Goal: Check status

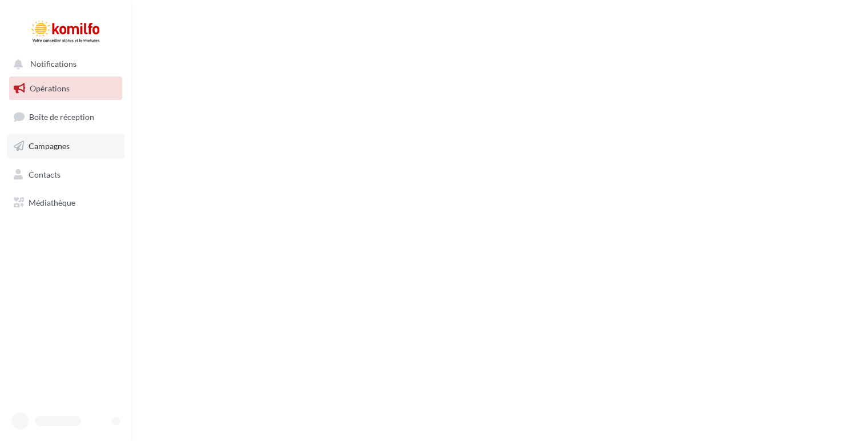
click at [69, 140] on link "Campagnes" at bounding box center [66, 146] width 118 height 24
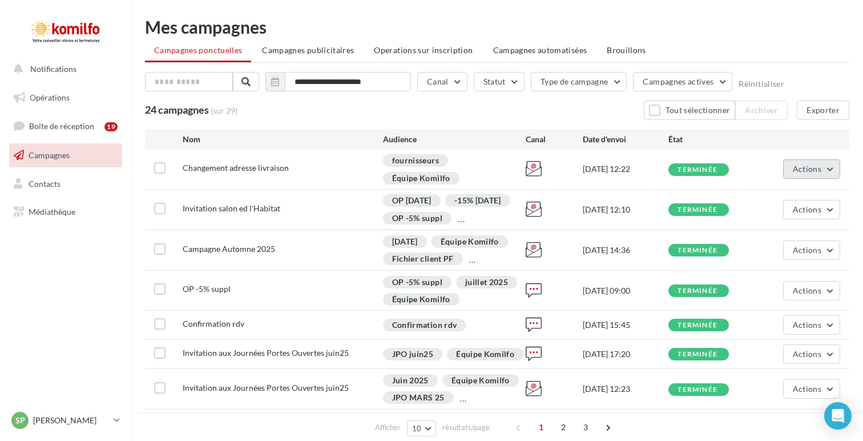
drag, startPoint x: 821, startPoint y: 168, endPoint x: 812, endPoint y: 176, distance: 11.3
click at [821, 168] on span "Actions" at bounding box center [807, 169] width 29 height 10
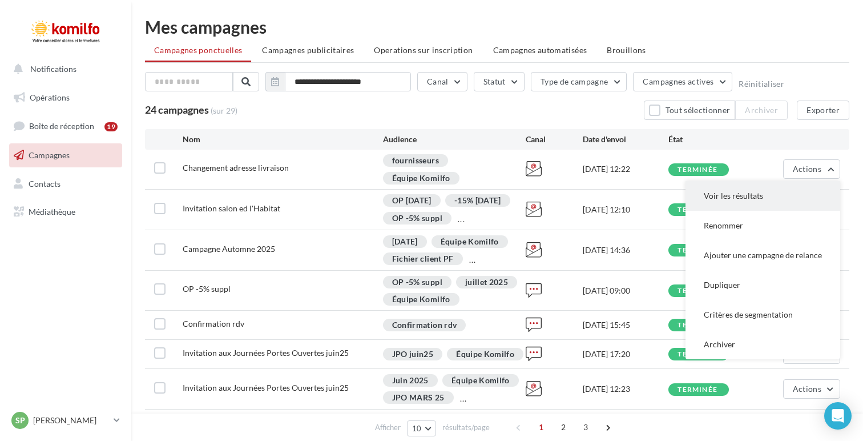
click at [773, 195] on button "Voir les résultats" at bounding box center [763, 196] width 155 height 30
